Goal: Information Seeking & Learning: Understand process/instructions

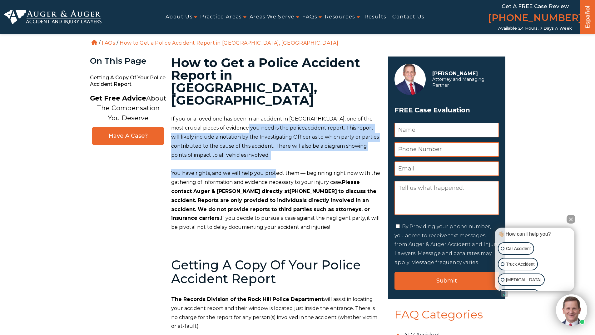
drag, startPoint x: 239, startPoint y: 103, endPoint x: 274, endPoint y: 139, distance: 50.1
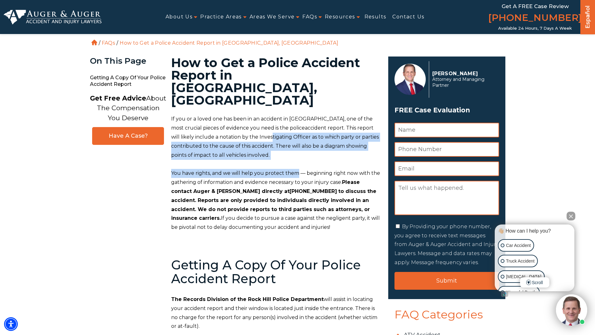
drag, startPoint x: 279, startPoint y: 128, endPoint x: 295, endPoint y: 136, distance: 17.6
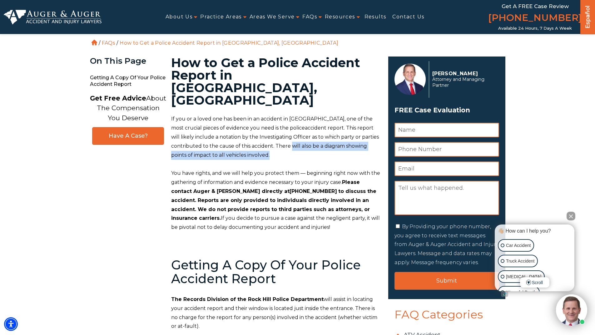
drag, startPoint x: 291, startPoint y: 120, endPoint x: 299, endPoint y: 132, distance: 14.4
click at [299, 132] on p "If you or a loved one has been in an accident in Rock Hill, one of the most cru…" at bounding box center [275, 137] width 209 height 45
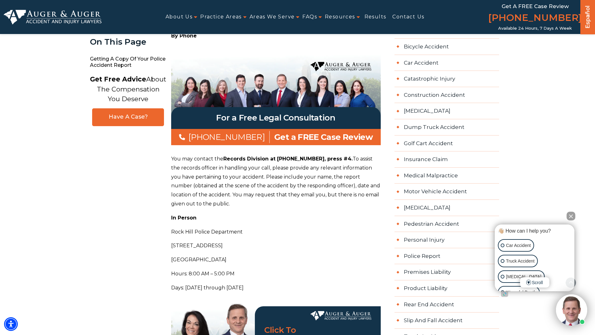
scroll to position [312, 0]
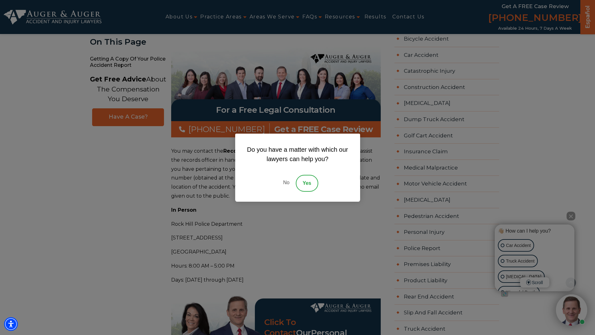
click at [285, 182] on link "No" at bounding box center [286, 183] width 19 height 17
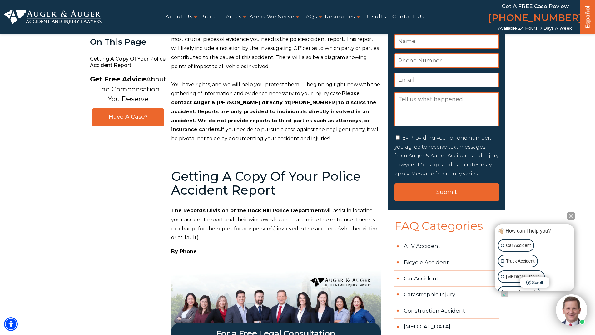
scroll to position [0, 0]
